Goal: Information Seeking & Learning: Check status

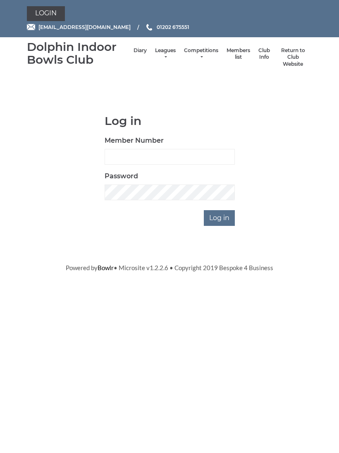
click at [157, 57] on link "Leagues" at bounding box center [165, 54] width 21 height 14
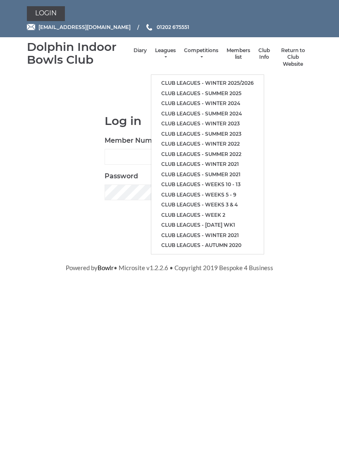
click at [207, 79] on link "Club leagues - Winter 2025/2026" at bounding box center [207, 83] width 112 height 10
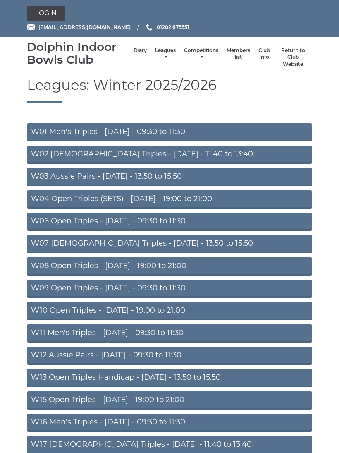
click at [122, 222] on link "W06 Open Triples - [DATE] - 09:30 to 11:30" at bounding box center [169, 222] width 285 height 18
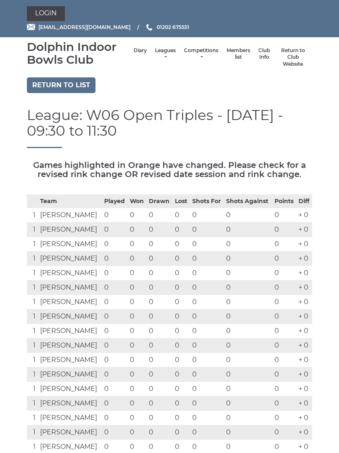
click at [125, 220] on td "0" at bounding box center [115, 215] width 26 height 14
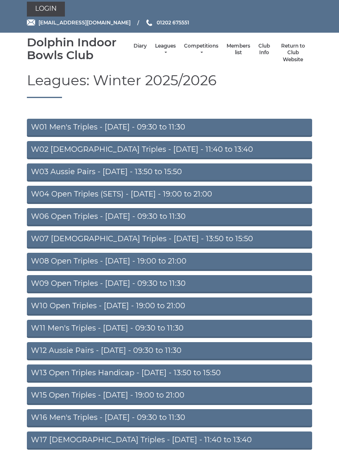
scroll to position [93, 0]
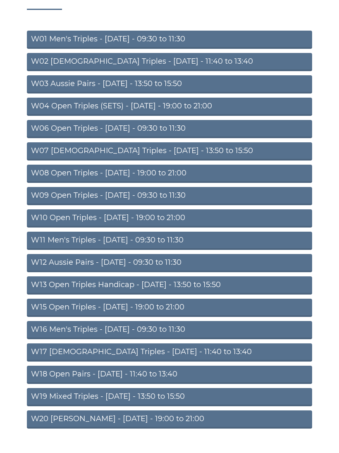
click at [122, 329] on link "W16 Men's Triples - Friday - 09:30 to 11:30" at bounding box center [169, 330] width 285 height 18
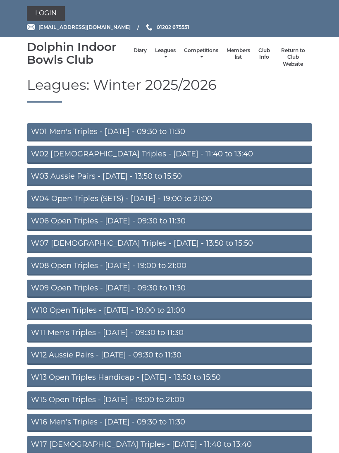
scroll to position [108, 0]
